Goal: Transaction & Acquisition: Purchase product/service

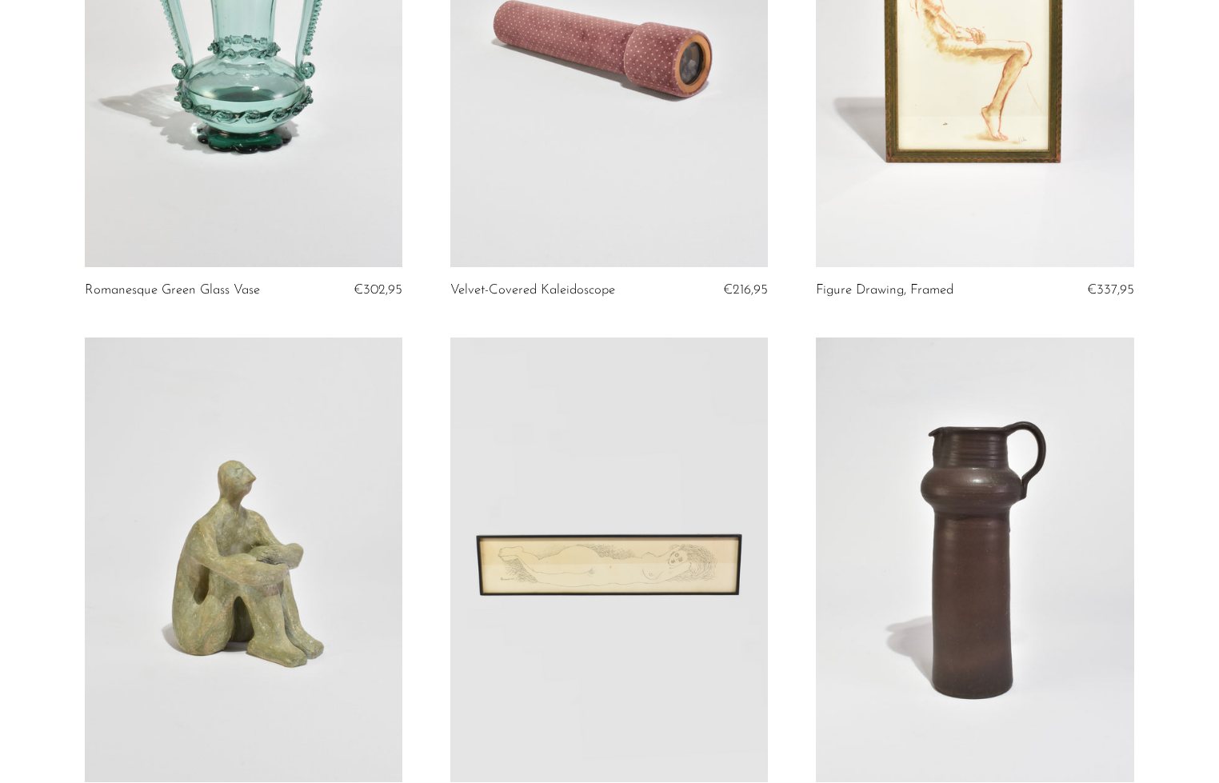
scroll to position [484, 0]
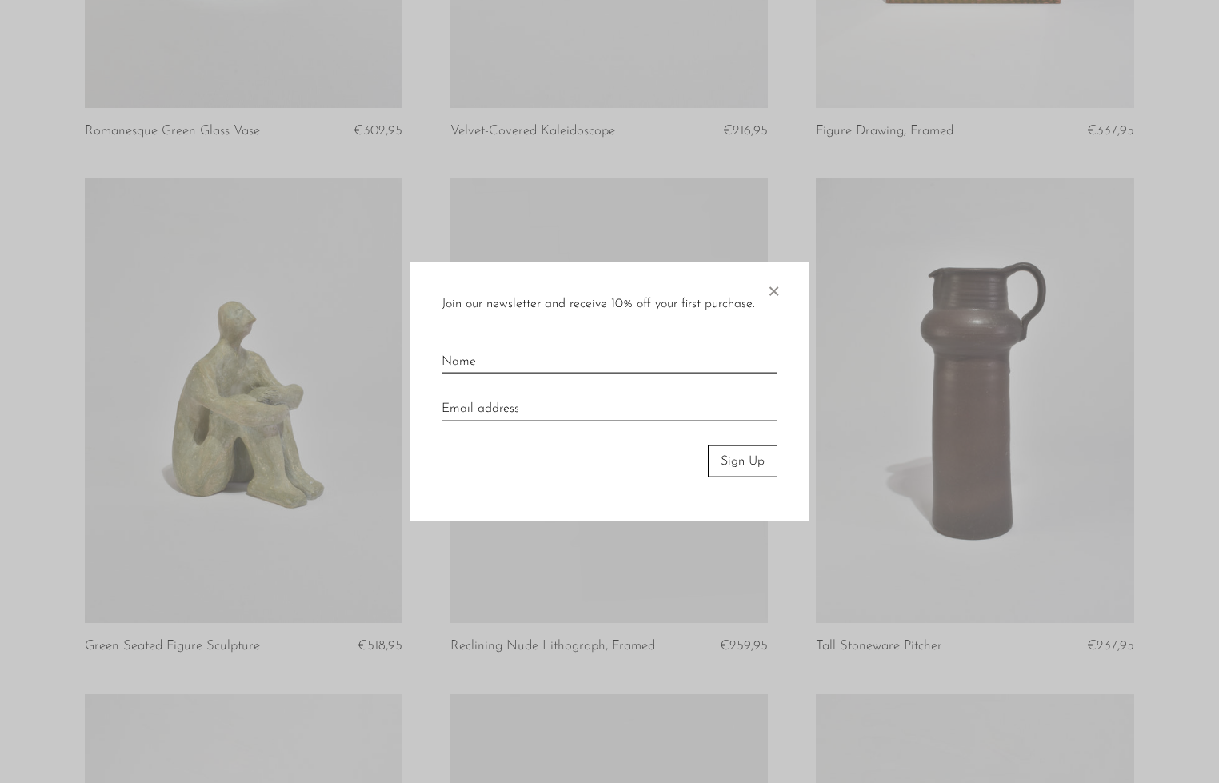
click at [771, 286] on span "×" at bounding box center [774, 287] width 16 height 51
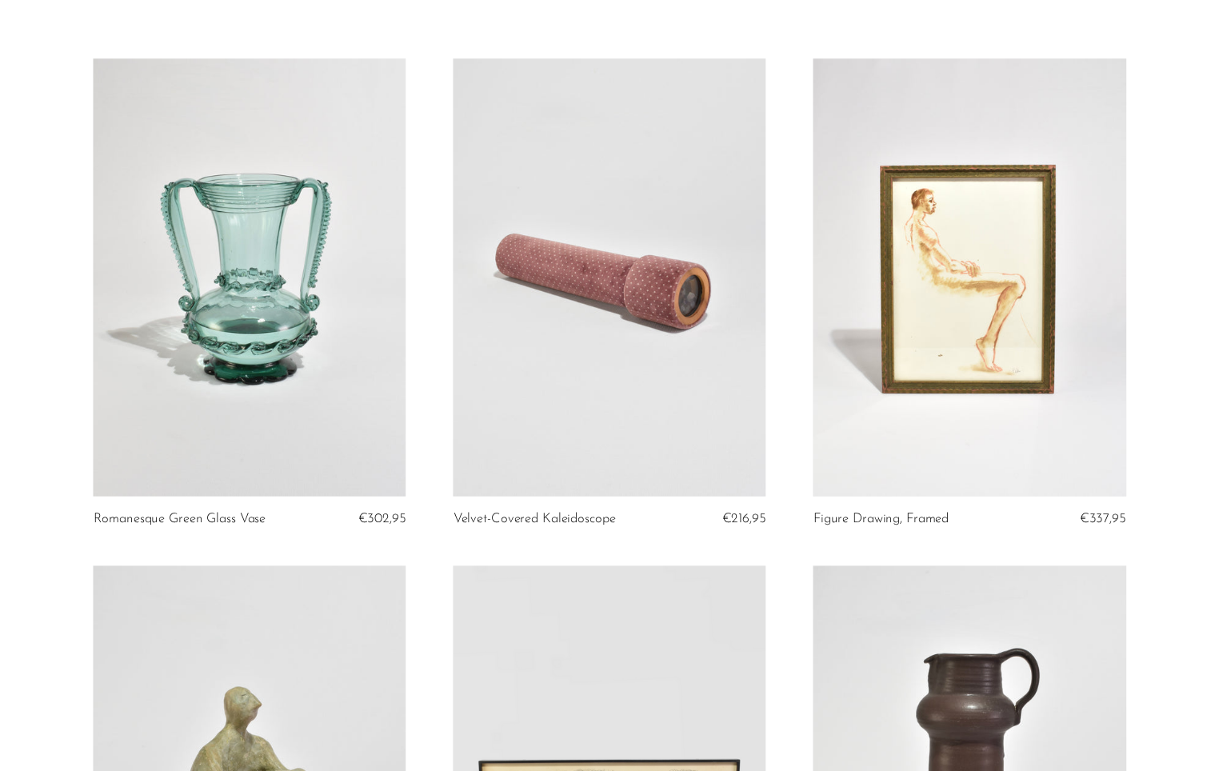
scroll to position [0, 0]
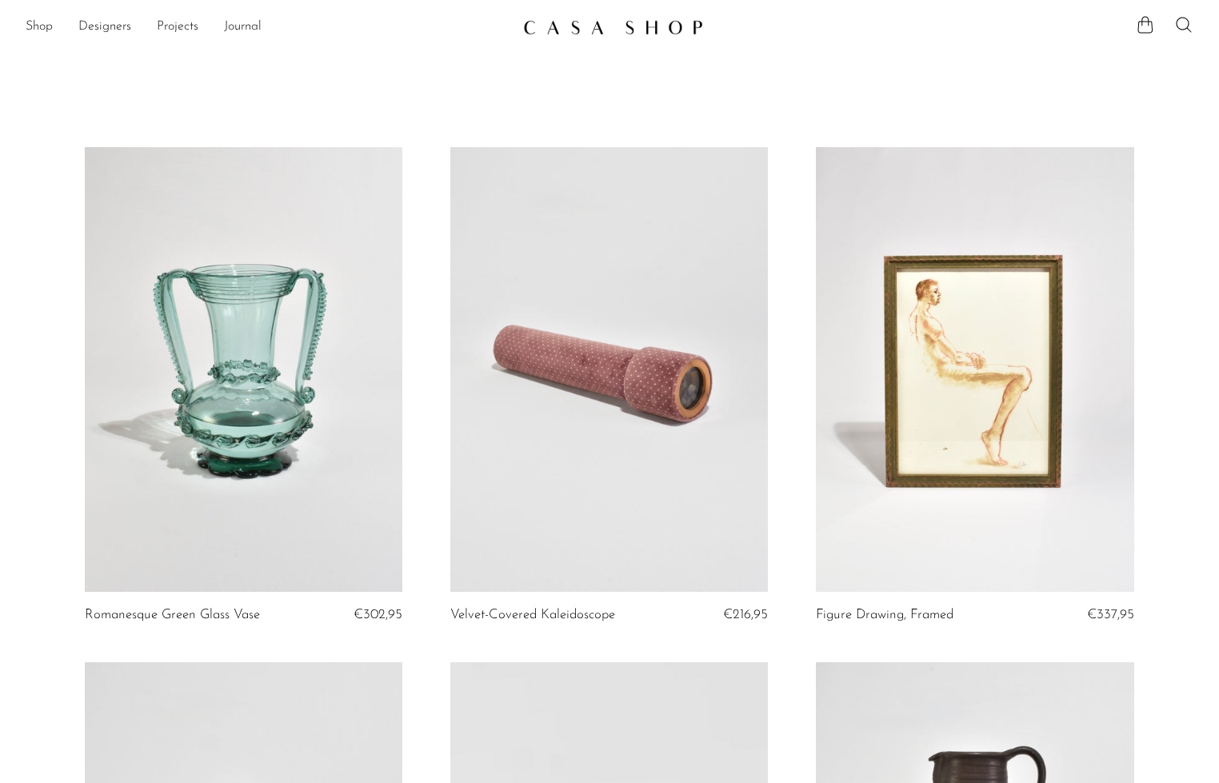
click at [54, 25] on ul "Shop Featured New Arrivals Bestsellers Coming Soon Jewelry Jewelry All Earrings…" at bounding box center [268, 27] width 485 height 27
click at [43, 26] on link "Shop" at bounding box center [39, 27] width 27 height 21
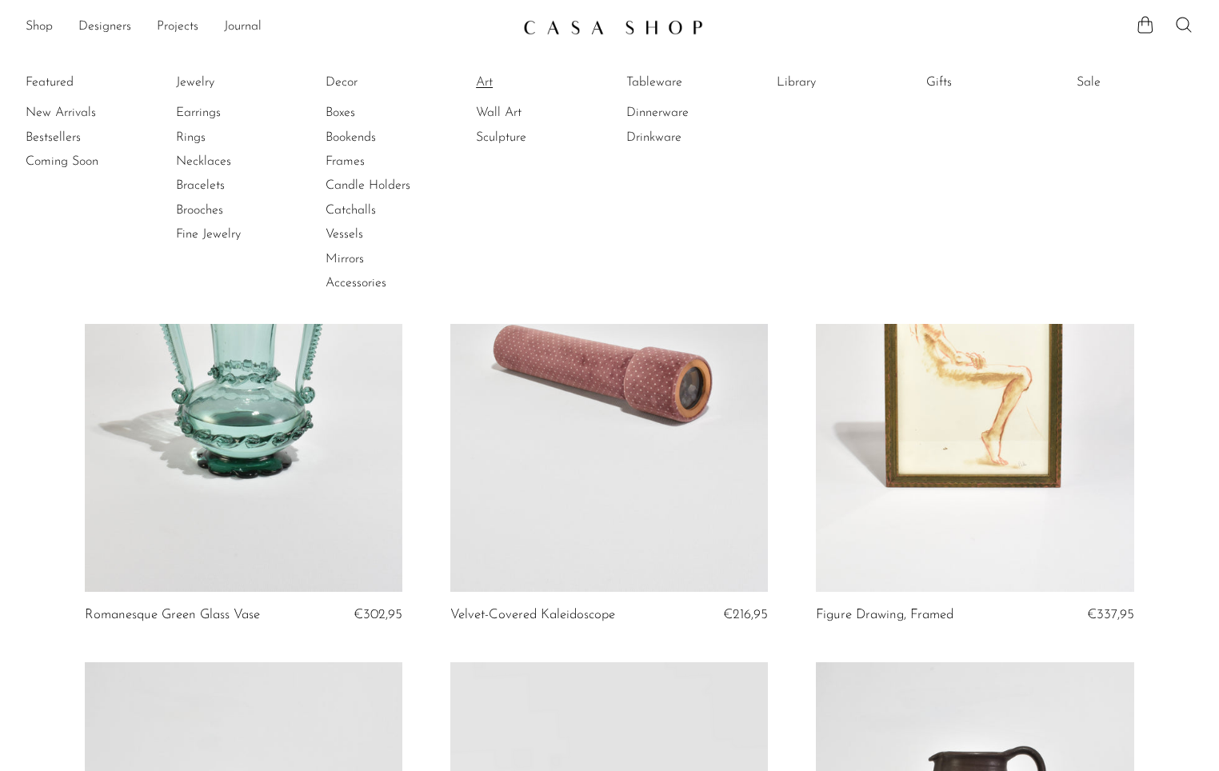
click at [486, 78] on link "Art" at bounding box center [536, 83] width 120 height 18
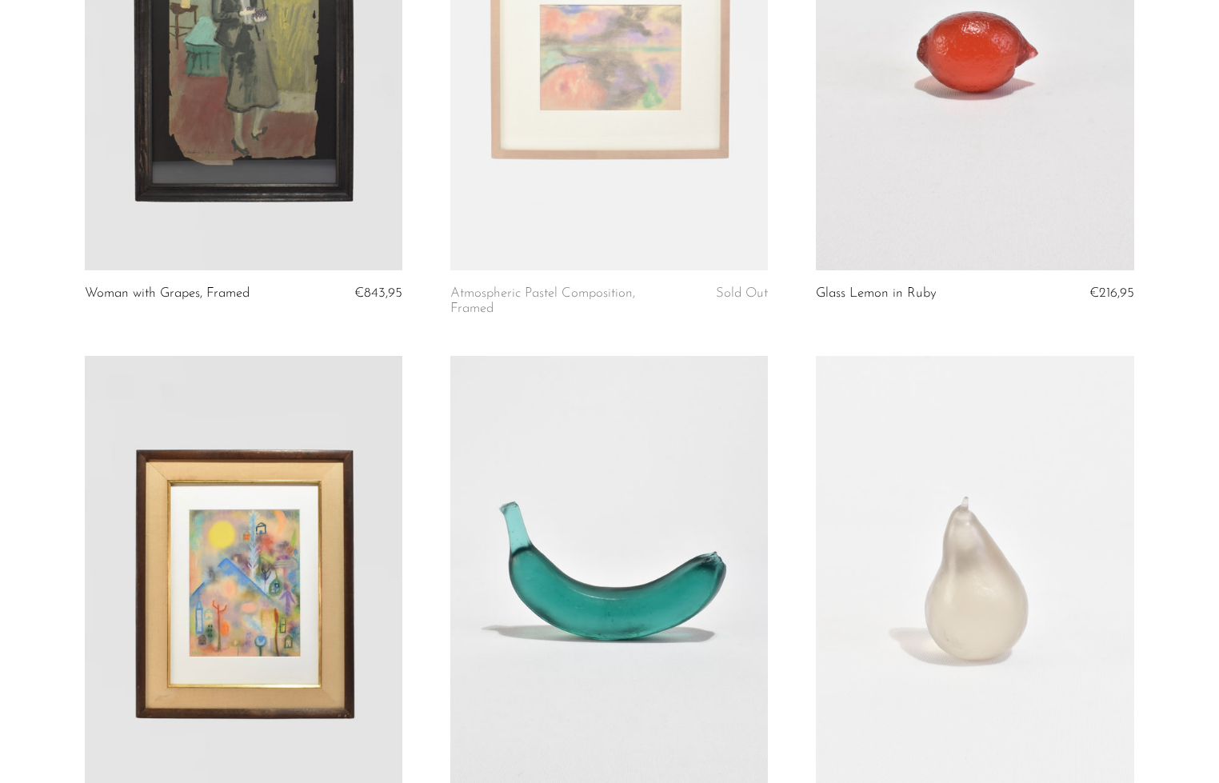
scroll to position [3394, 0]
